Goal: Information Seeking & Learning: Find contact information

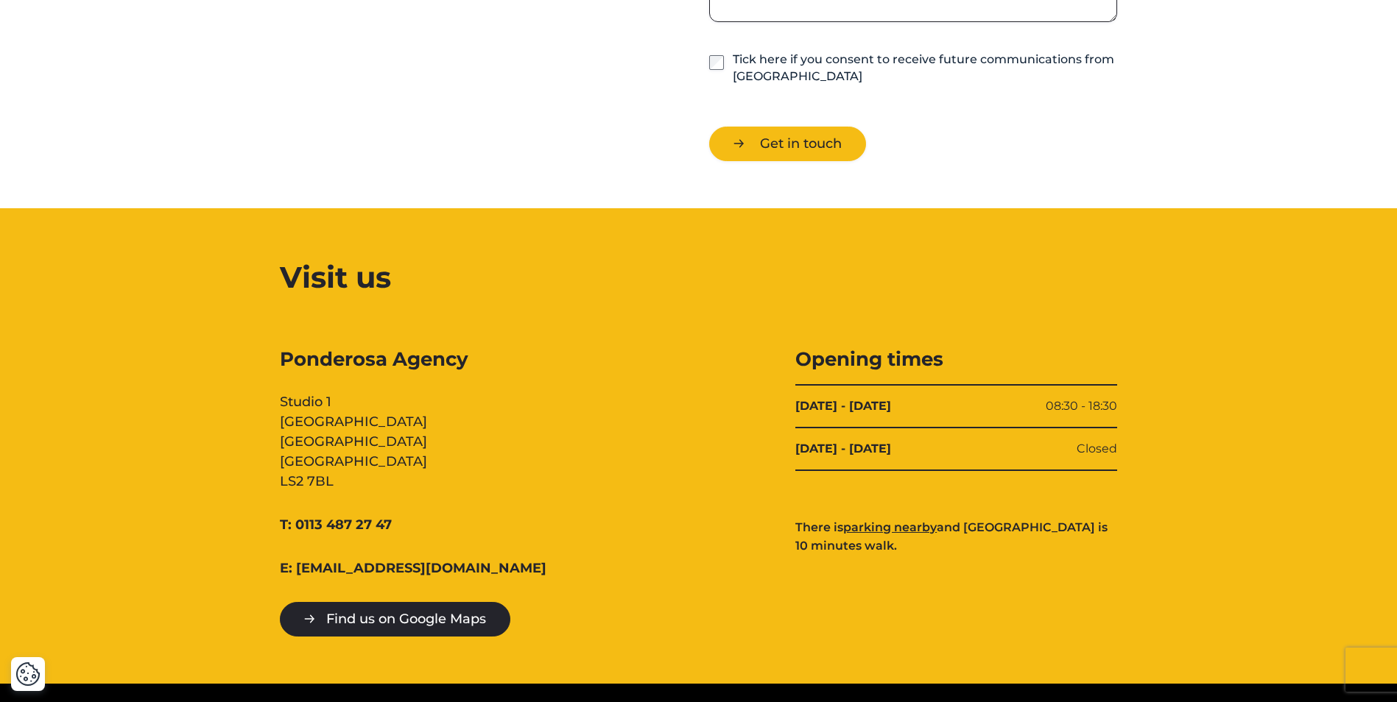
scroll to position [1473, 0]
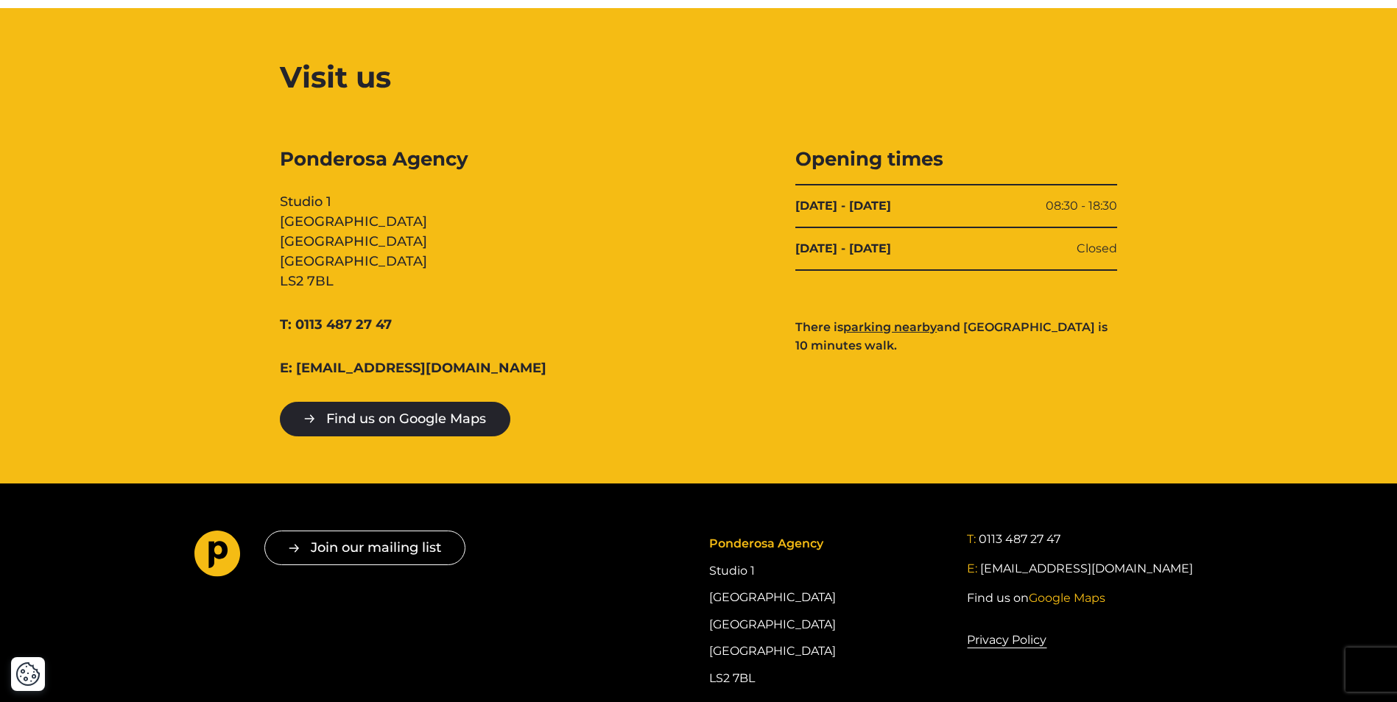
click at [285, 173] on div "Ponderosa Agency Studio [STREET_ADDRESS]" at bounding box center [441, 219] width 322 height 145
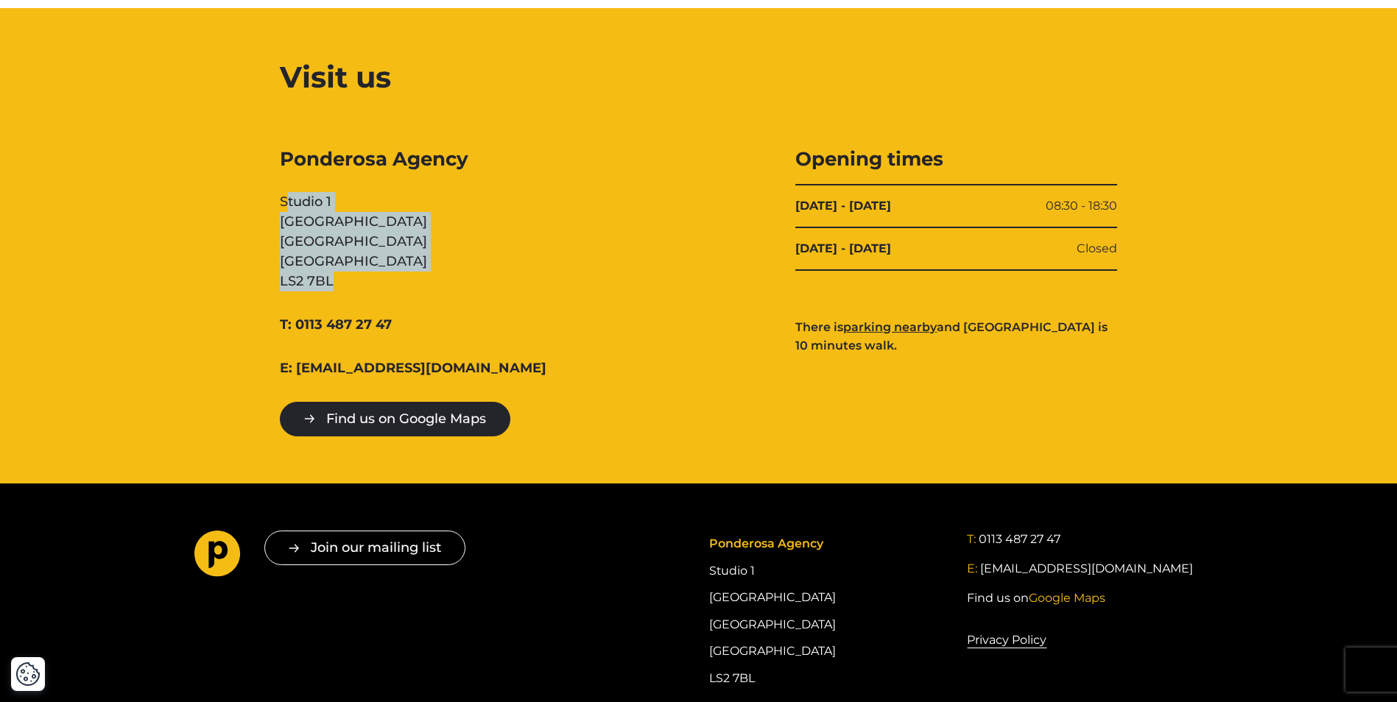
drag, startPoint x: 285, startPoint y: 173, endPoint x: 370, endPoint y: 247, distance: 113.3
click at [370, 247] on div "Ponderosa Agency Studio [STREET_ADDRESS]" at bounding box center [441, 219] width 322 height 145
drag, startPoint x: 370, startPoint y: 247, endPoint x: 293, endPoint y: 197, distance: 92.1
copy div "Studio [STREET_ADDRESS]"
